Goal: Find specific page/section: Find specific page/section

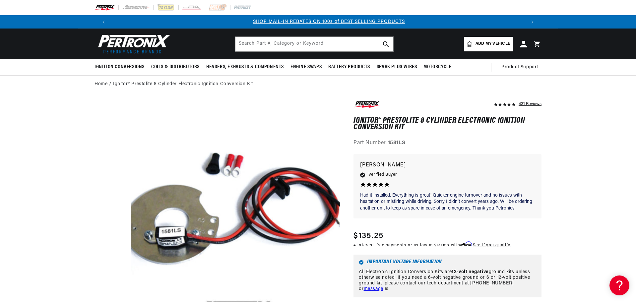
scroll to position [0, 414]
click at [297, 38] on input "text" at bounding box center [314, 44] width 158 height 15
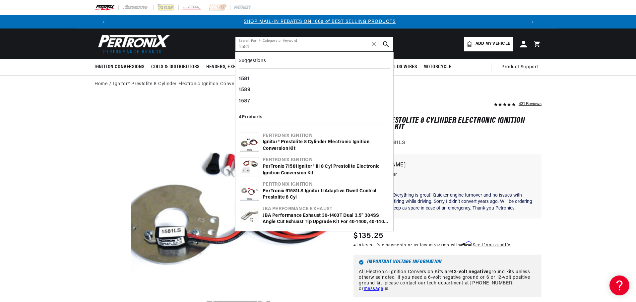
type input "1581"
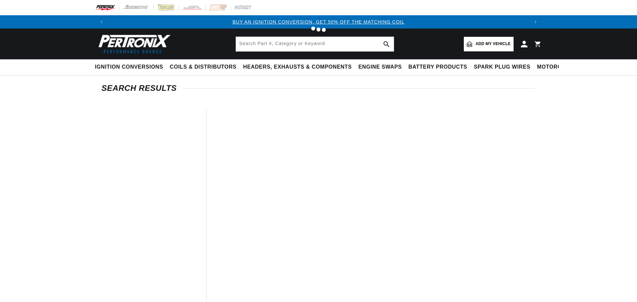
type input "1581"
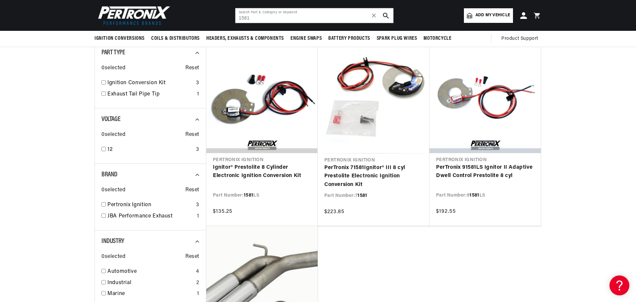
scroll to position [66, 0]
